Goal: Navigation & Orientation: Locate item on page

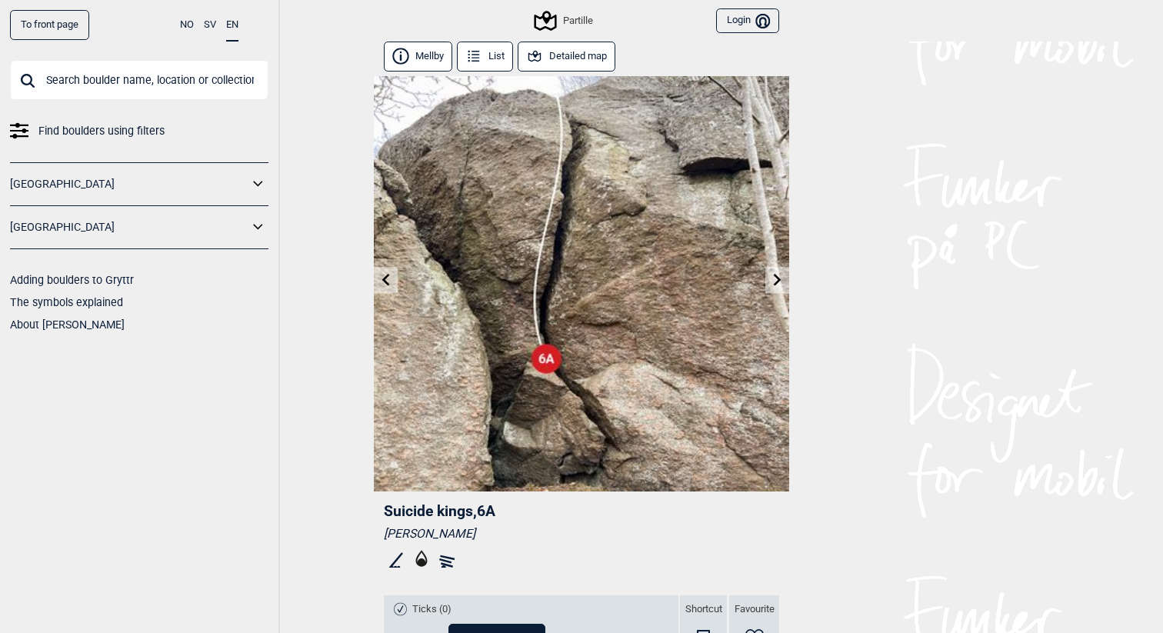
click at [551, 62] on button "Detailed map" at bounding box center [566, 57] width 98 height 30
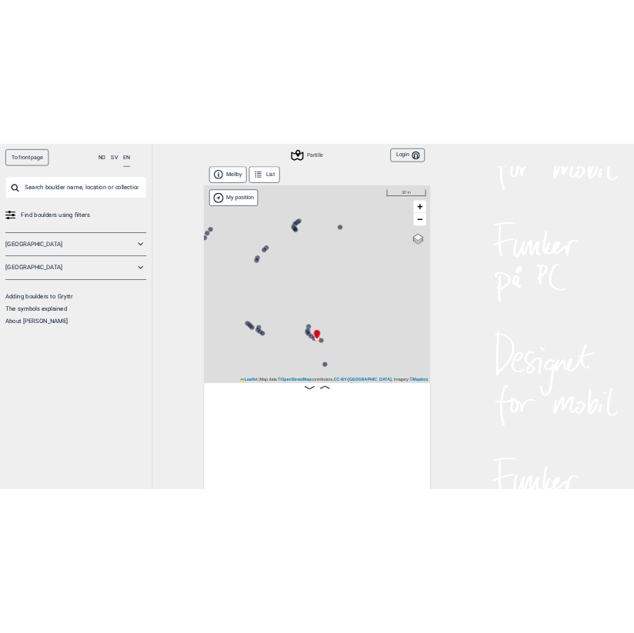
scroll to position [0, 12604]
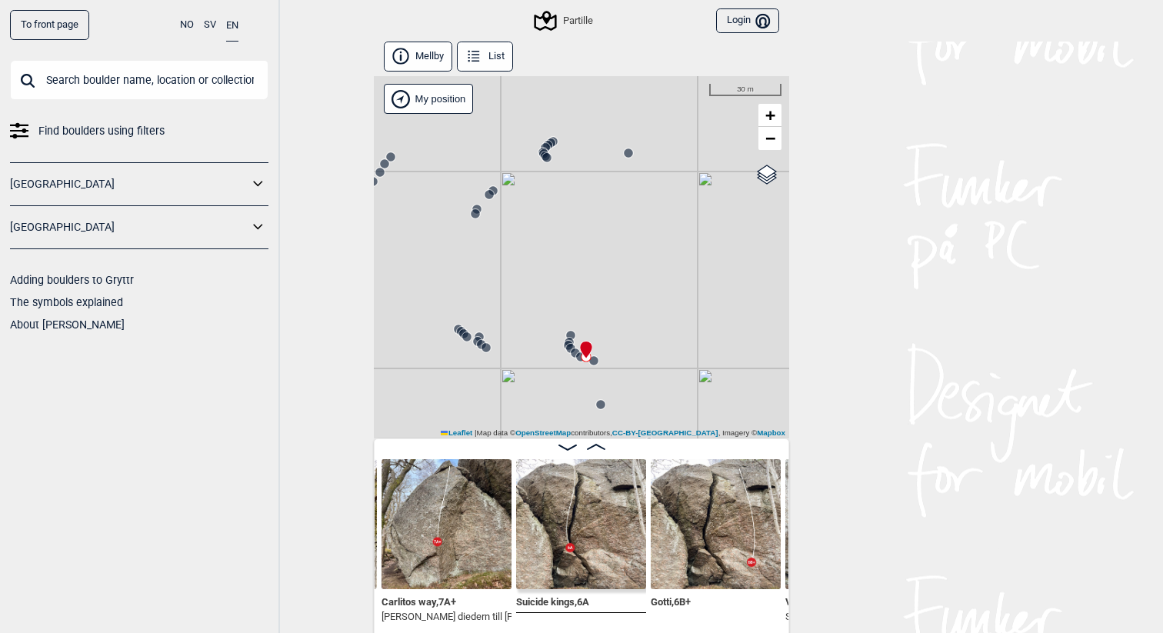
drag, startPoint x: 537, startPoint y: 316, endPoint x: 573, endPoint y: 311, distance: 36.4
click at [573, 311] on div "Partille" at bounding box center [581, 257] width 415 height 362
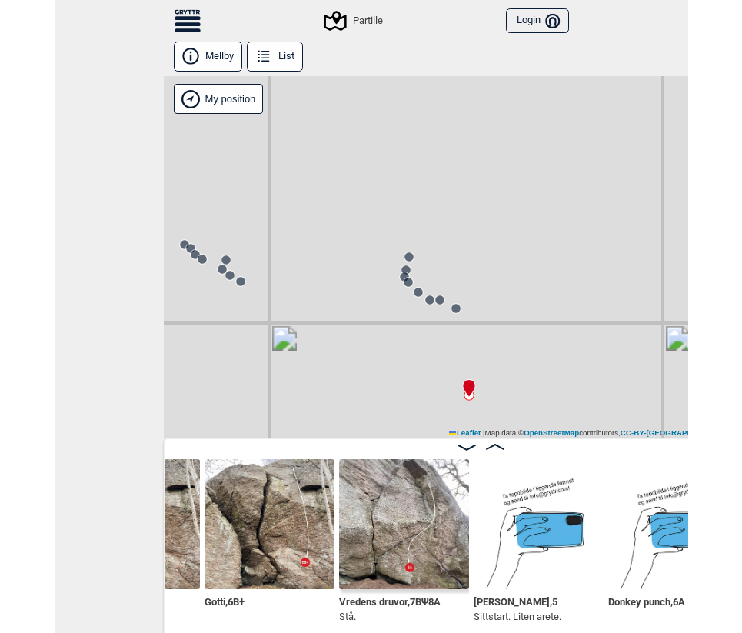
scroll to position [0, 12901]
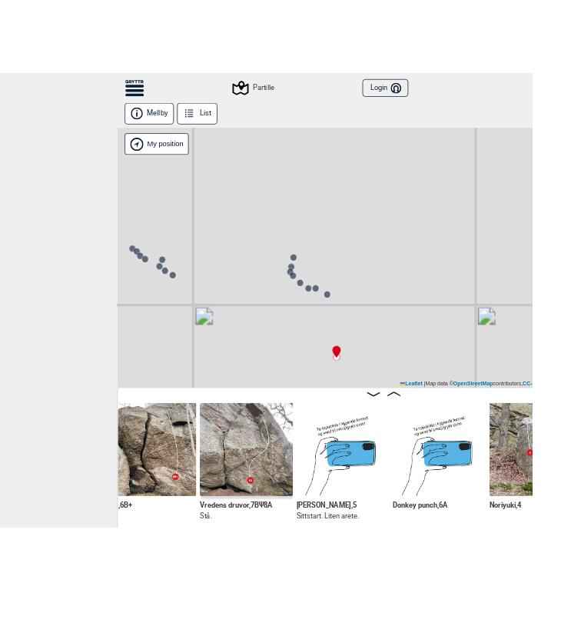
scroll to position [0, 12875]
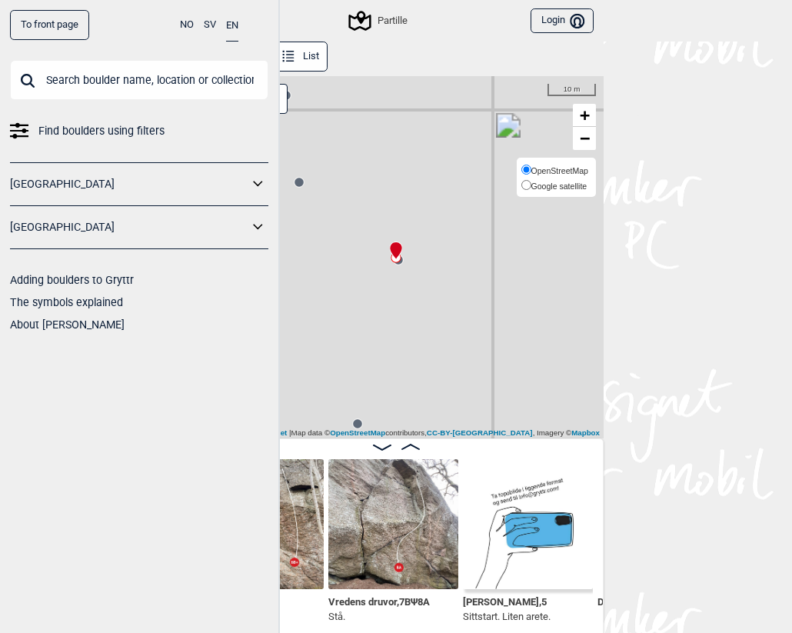
drag, startPoint x: 593, startPoint y: 173, endPoint x: 577, endPoint y: 179, distance: 16.6
click at [584, 179] on div "OpenStreetMap Google satellite" at bounding box center [556, 178] width 79 height 40
click at [574, 179] on label "Google satellite" at bounding box center [554, 185] width 67 height 15
click at [531, 180] on input "Google satellite" at bounding box center [526, 185] width 10 height 10
radio input "true"
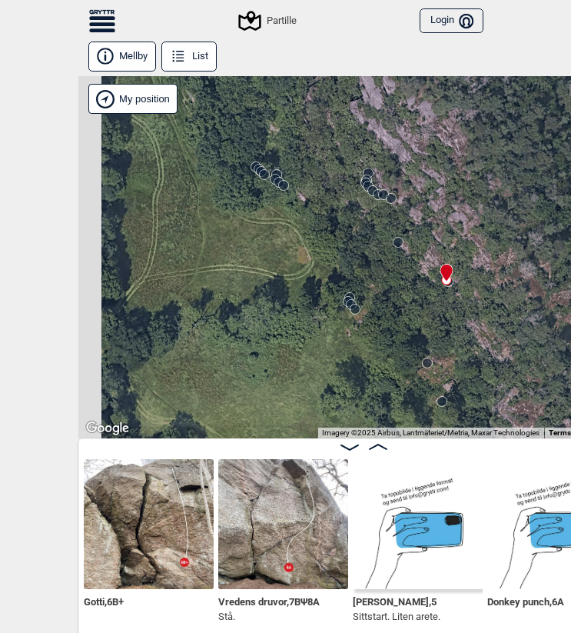
drag, startPoint x: 225, startPoint y: 282, endPoint x: 377, endPoint y: 306, distance: 153.3
click at [354, 302] on circle at bounding box center [349, 297] width 9 height 9
